Goal: Task Accomplishment & Management: Manage account settings

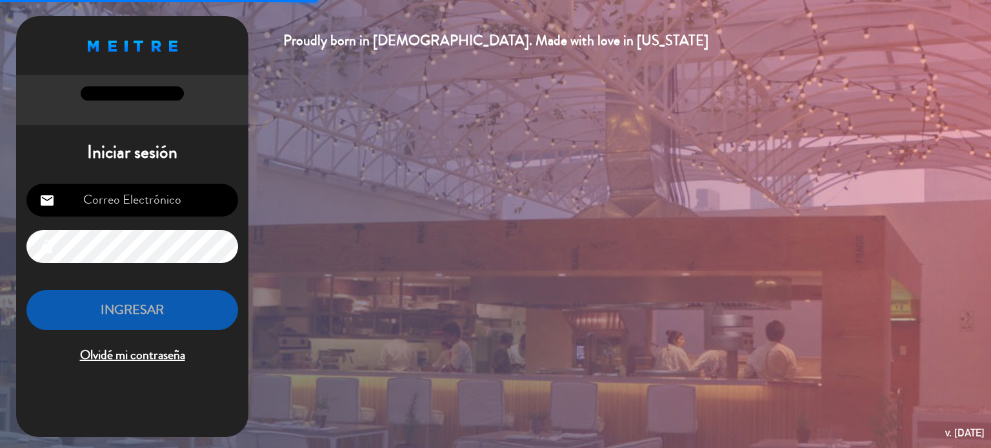
click at [185, 181] on div "email lock INGRESAR Olvidé mi contraseña" at bounding box center [132, 274] width 232 height 203
click at [172, 195] on input "email" at bounding box center [132, 200] width 212 height 33
type input "[EMAIL_ADDRESS][DOMAIN_NAME]"
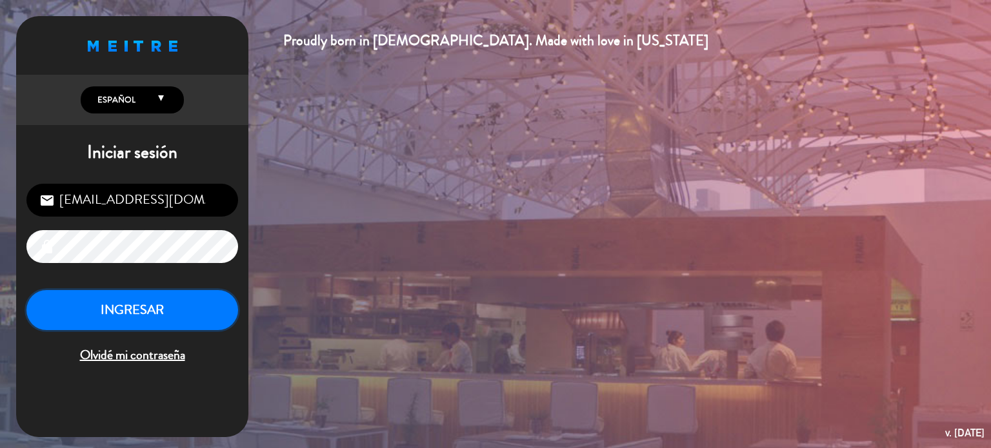
click at [127, 303] on button "INGRESAR" at bounding box center [132, 310] width 212 height 41
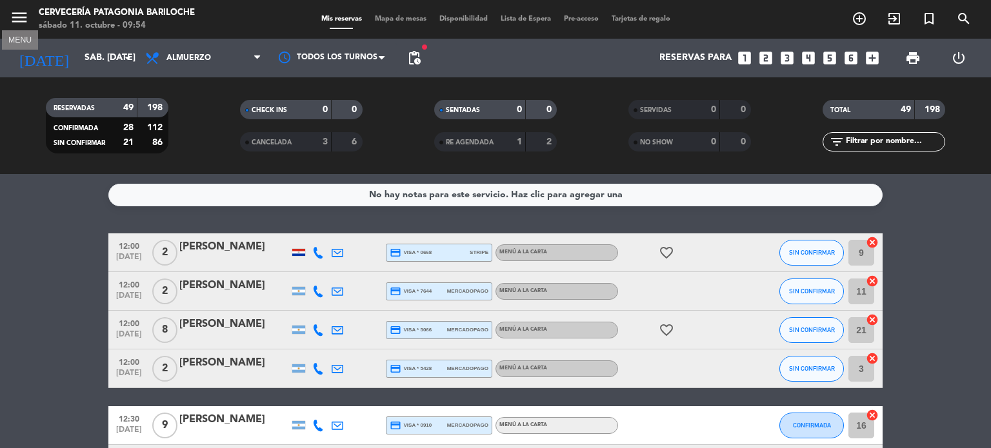
click at [12, 15] on icon "menu" at bounding box center [19, 17] width 19 height 19
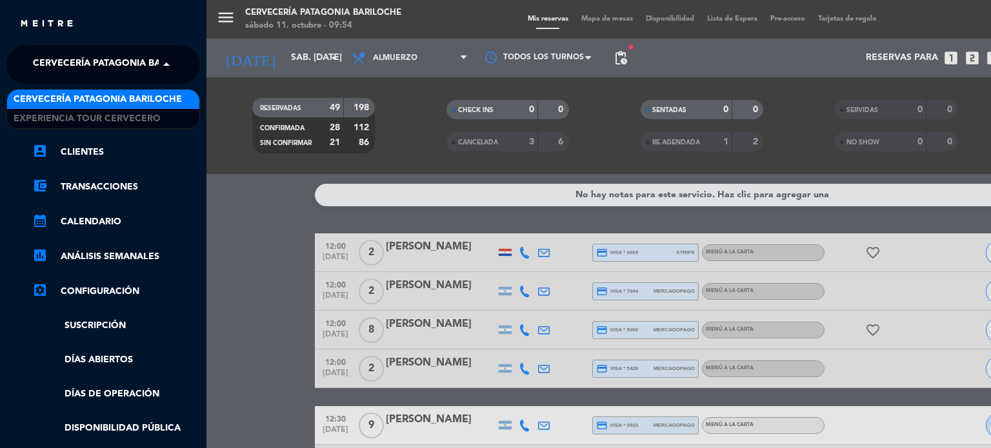
click at [139, 66] on span "Cervecería Patagonia Bariloche" at bounding box center [117, 64] width 168 height 27
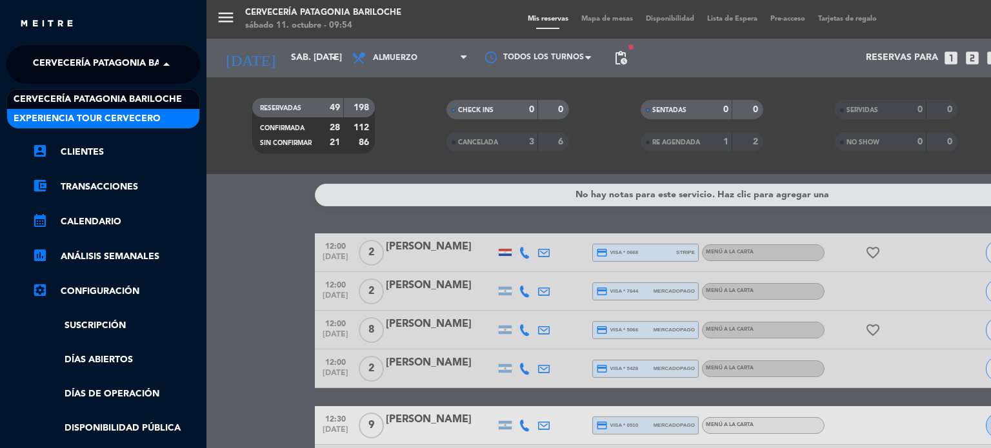
click at [113, 114] on span "Experiencia Tour Cervecero" at bounding box center [87, 119] width 147 height 15
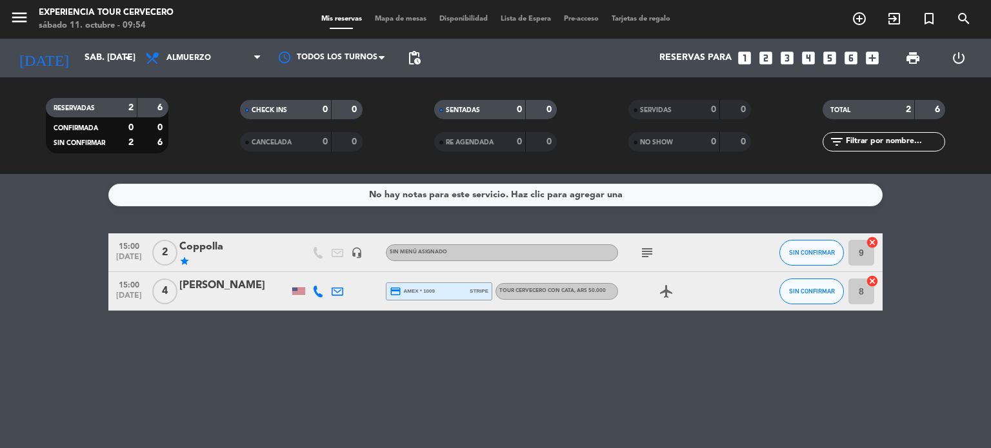
click at [258, 362] on div "No hay notas para este servicio. Haz clic para agregar una 15:00 [DATE] 2 Coppo…" at bounding box center [495, 311] width 991 height 274
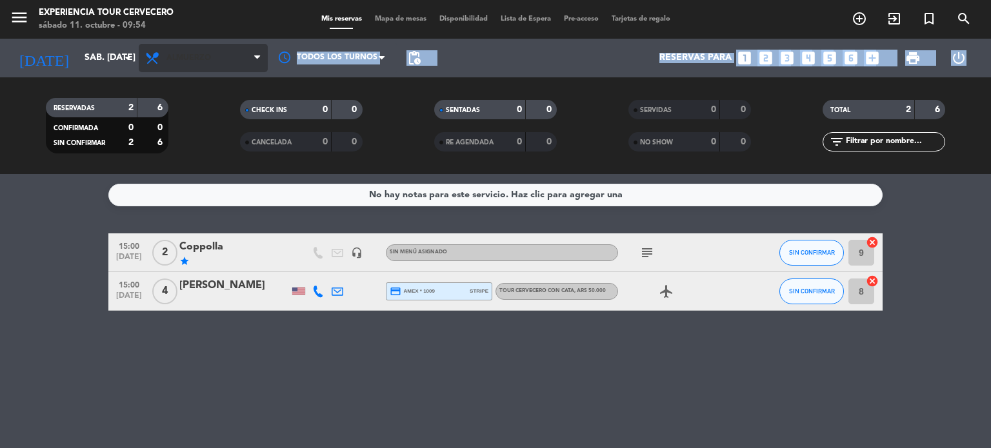
drag, startPoint x: 237, startPoint y: 82, endPoint x: 235, endPoint y: 69, distance: 13.0
click at [235, 69] on div "menu Experiencia Tour Cervecero sábado 11. octubre - 09:54 Mis reservas Mapa de…" at bounding box center [495, 87] width 991 height 174
click at [235, 69] on span "Almuerzo" at bounding box center [203, 58] width 129 height 28
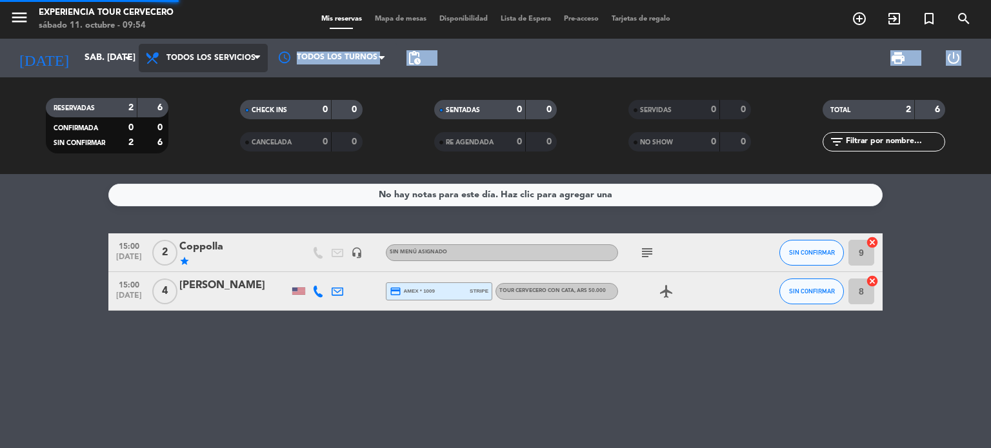
click at [218, 95] on div "menu Experiencia Tour Cervecero sábado 11. octubre - 09:54 Mis reservas Mapa de…" at bounding box center [495, 87] width 991 height 174
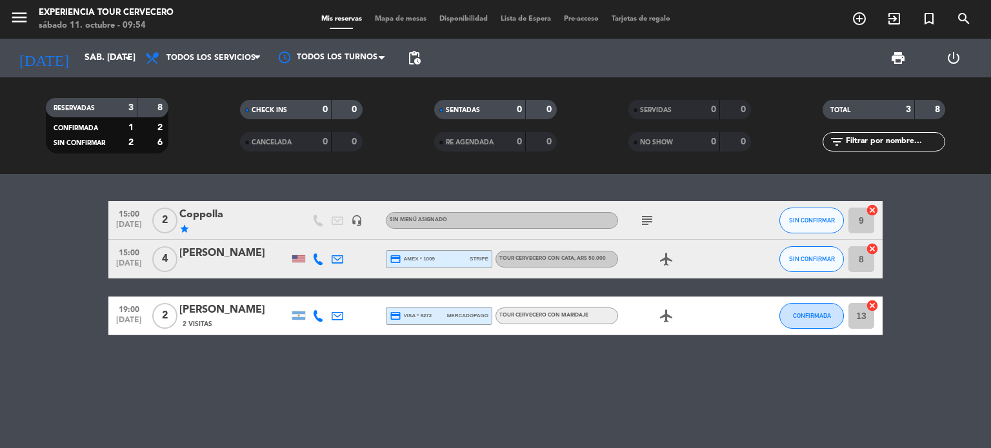
click at [264, 163] on div "RESERVADAS 3 8 CONFIRMADA 1 2 SIN CONFIRMAR 2 6 CHECK INS 0 0 CANCELADA 0 0 SEN…" at bounding box center [495, 125] width 991 height 97
click at [355, 221] on icon "headset_mic" at bounding box center [357, 221] width 12 height 12
click at [647, 219] on icon "subject" at bounding box center [646, 220] width 15 height 15
